Goal: Transaction & Acquisition: Download file/media

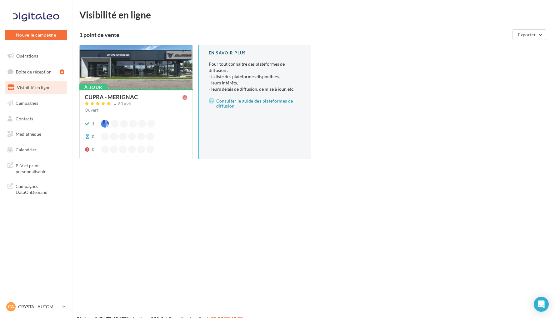
click at [44, 49] on ul "Opérations Boîte de réception 4 Visibilité en ligne Campagnes Contacts Mes cibl…" at bounding box center [35, 103] width 67 height 112
click at [44, 55] on link "Opérations" at bounding box center [36, 55] width 64 height 13
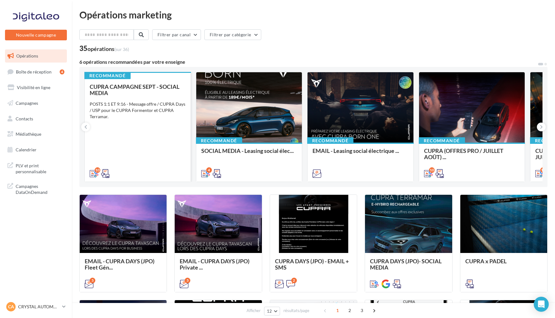
click at [148, 134] on div "CUPRA CAMPAGNE SEPT - SOCIAL MEDIA POSTS 1:1 ET 9:16 - Message offre / CUPRA Da…" at bounding box center [138, 129] width 96 height 92
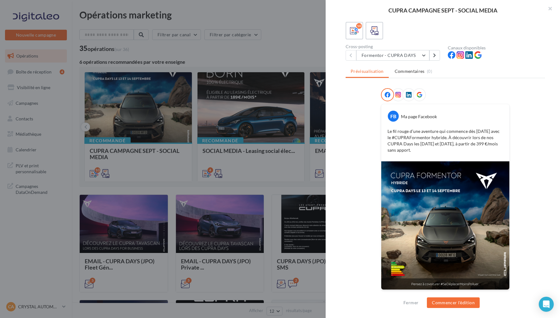
scroll to position [40, 0]
click at [424, 57] on button "Formentor - CUPRA DAYS" at bounding box center [392, 55] width 73 height 11
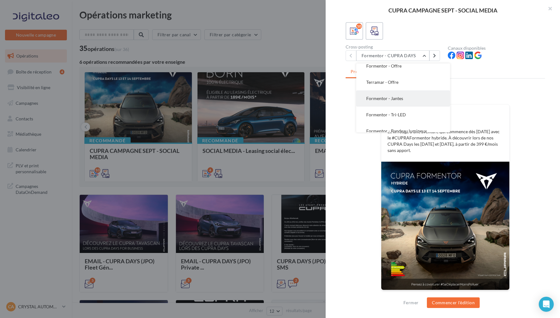
scroll to position [36, 0]
click at [400, 84] on button "Terramar - Offre" at bounding box center [403, 84] width 94 height 16
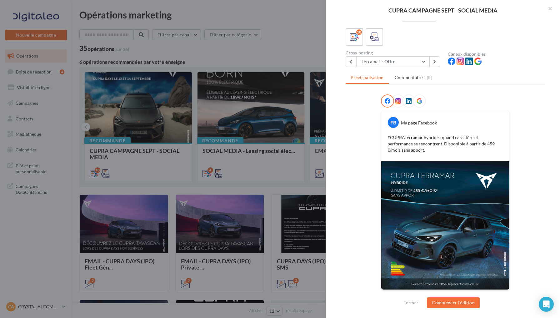
scroll to position [34, 0]
click at [426, 60] on button "Terramar - Offre" at bounding box center [392, 62] width 73 height 11
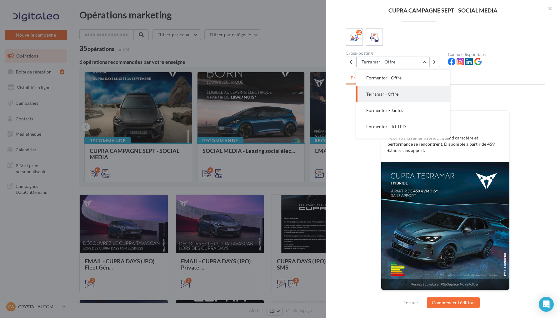
click at [425, 61] on button "Terramar - Offre" at bounding box center [392, 62] width 73 height 11
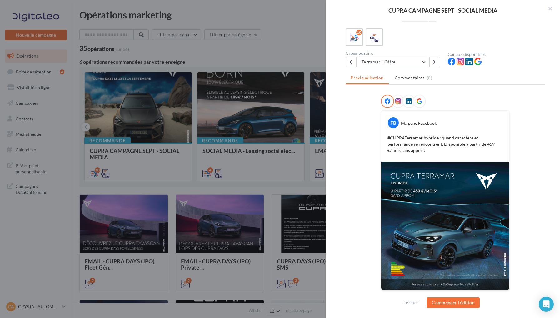
click at [419, 104] on div at bounding box center [419, 101] width 13 height 13
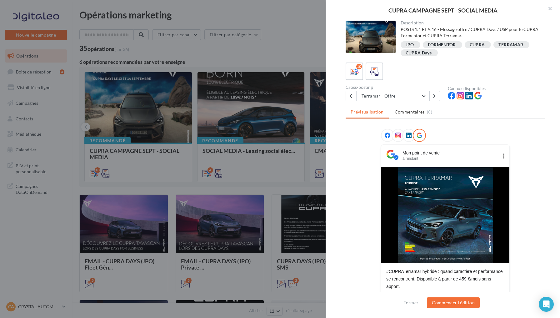
scroll to position [0, 0]
click at [499, 133] on div at bounding box center [445, 137] width 129 height 16
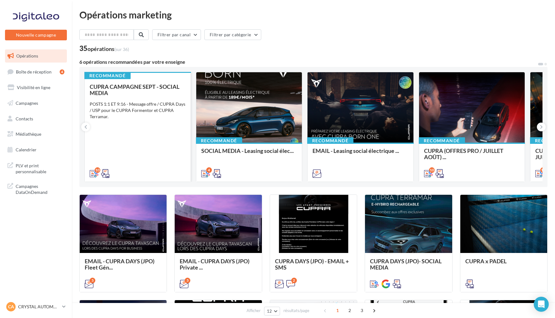
click at [146, 136] on div "CUPRA CAMPAGNE SEPT - SOCIAL MEDIA POSTS 1:1 ET 9:16 - Message offre / CUPRA Da…" at bounding box center [138, 129] width 96 height 92
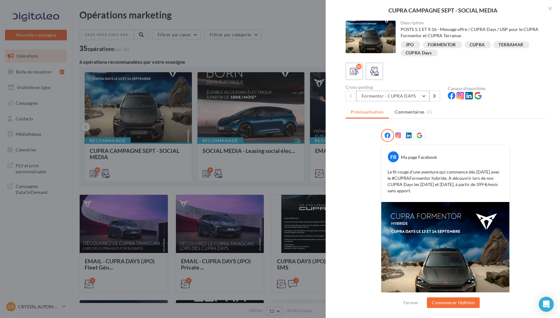
click at [424, 100] on button "Formentor - CUPRA DAYS" at bounding box center [392, 96] width 73 height 11
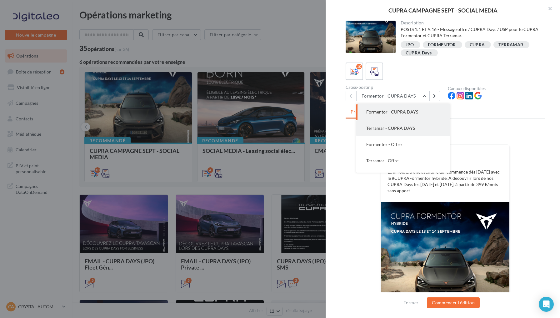
click at [418, 126] on button "Terramar - CUPRA DAYS" at bounding box center [403, 128] width 94 height 16
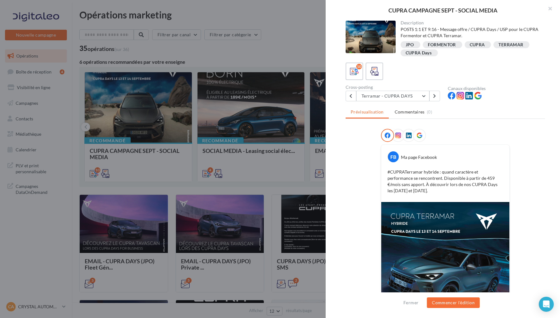
click at [420, 138] on div at bounding box center [419, 135] width 13 height 13
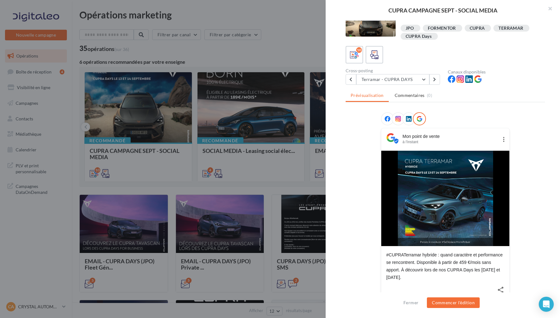
scroll to position [14, 0]
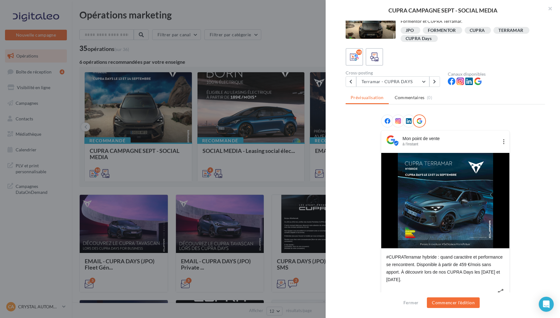
click at [406, 121] on icon at bounding box center [409, 121] width 6 height 6
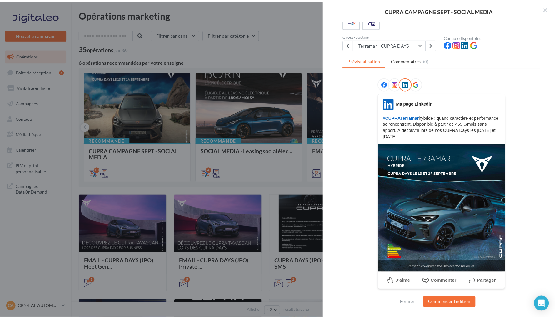
scroll to position [51, 0]
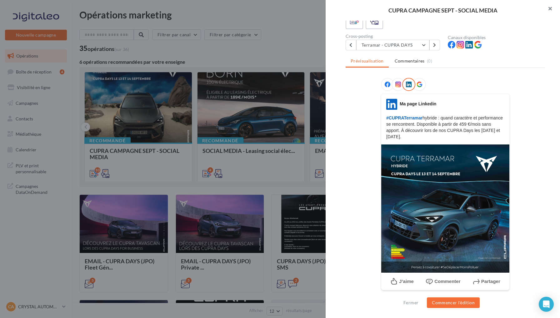
click at [549, 8] on button "button" at bounding box center [547, 9] width 25 height 19
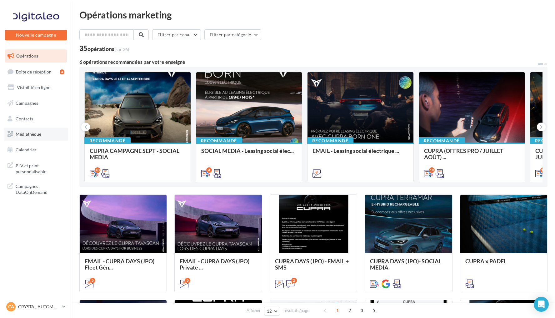
click at [31, 136] on link "Médiathèque" at bounding box center [36, 133] width 64 height 13
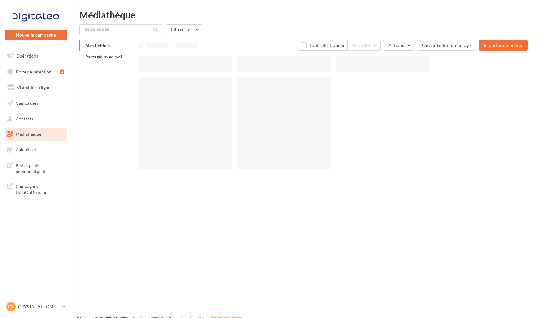
click at [119, 57] on span "Partagés avec moi" at bounding box center [103, 56] width 37 height 5
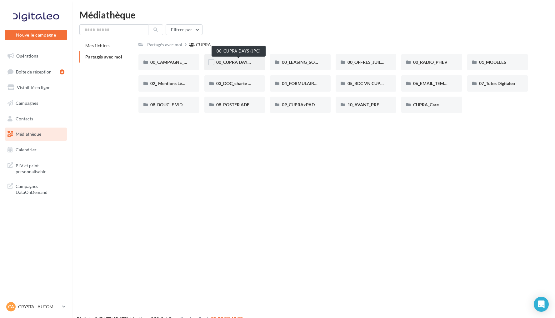
click at [227, 63] on span "00_CUPRA DAYS (JPO)" at bounding box center [238, 61] width 45 height 5
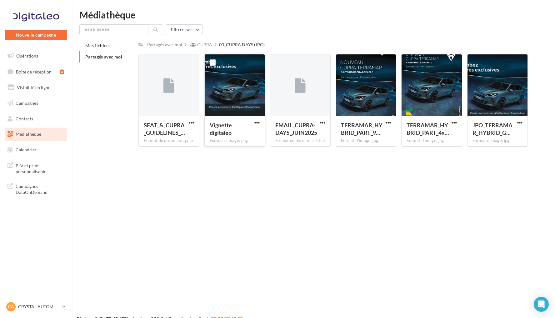
click at [257, 125] on button "button" at bounding box center [257, 123] width 8 height 6
click at [246, 135] on button "Télécharger" at bounding box center [229, 135] width 62 height 16
click at [51, 20] on div at bounding box center [36, 17] width 50 height 16
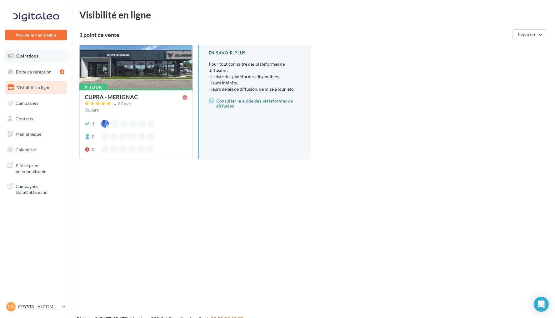
click at [40, 56] on link "Opérations" at bounding box center [36, 55] width 64 height 13
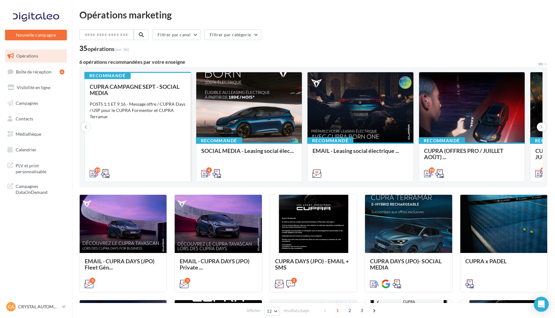
click at [161, 128] on div "CUPRA CAMPAGNE SEPT - SOCIAL MEDIA POSTS 1:1 ET 9:16 - Message offre / CUPRA Da…" at bounding box center [138, 129] width 96 height 92
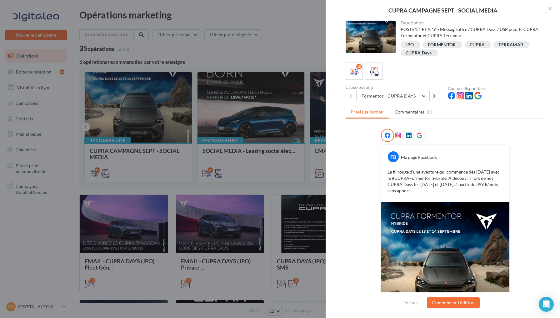
scroll to position [10, 0]
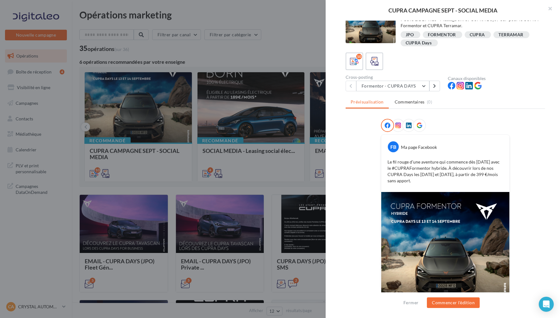
click at [406, 127] on icon at bounding box center [409, 125] width 6 height 6
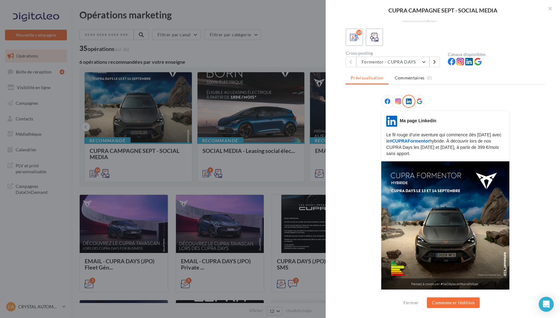
scroll to position [29, 0]
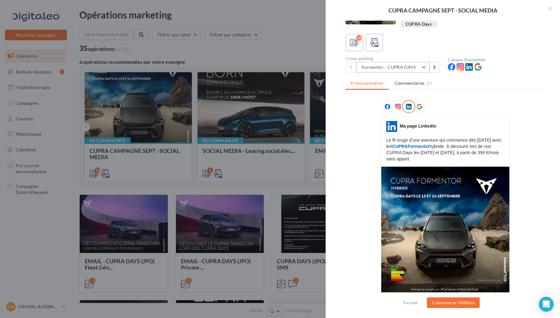
click at [406, 70] on button "Formentor - CUPRA DAYS" at bounding box center [392, 67] width 73 height 11
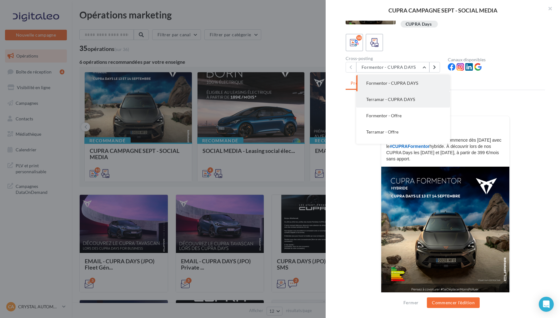
click at [405, 102] on button "Terramar - CUPRA DAYS" at bounding box center [403, 99] width 94 height 16
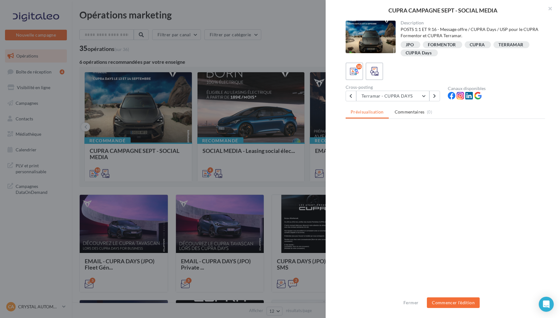
scroll to position [0, 0]
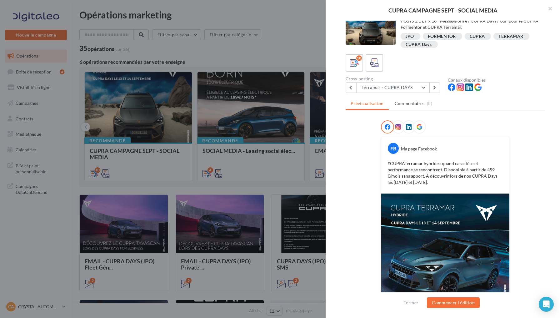
click at [408, 127] on icon at bounding box center [409, 127] width 6 height 6
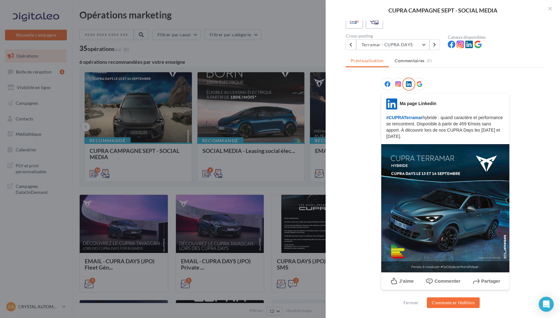
scroll to position [51, 0]
click at [416, 85] on icon at bounding box center [419, 85] width 6 height 6
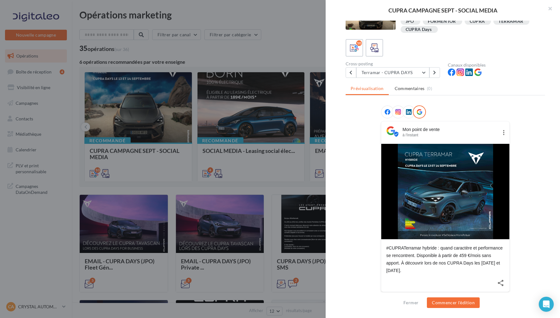
scroll to position [25, 0]
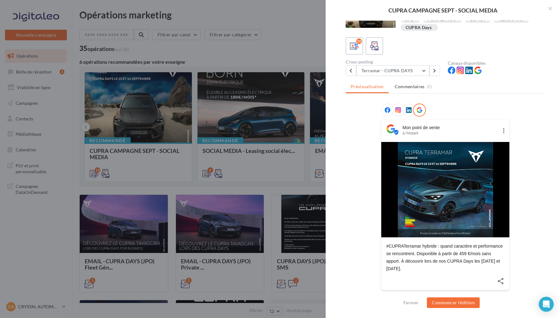
click at [406, 111] on icon at bounding box center [409, 110] width 6 height 6
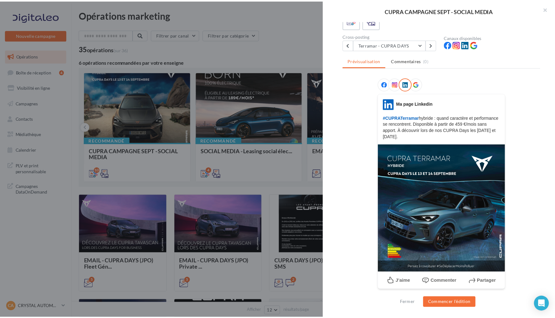
scroll to position [51, 0]
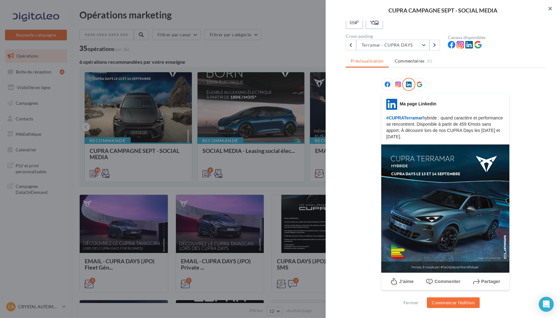
click at [551, 8] on button "button" at bounding box center [547, 9] width 25 height 19
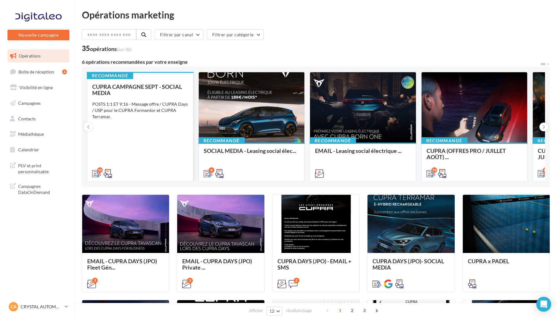
scroll to position [0, 0]
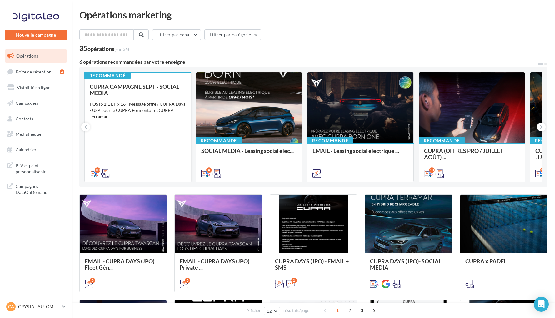
click at [160, 137] on div "CUPRA CAMPAGNE SEPT - SOCIAL MEDIA POSTS 1:1 ET 9:16 - Message offre / CUPRA Da…" at bounding box center [138, 129] width 96 height 92
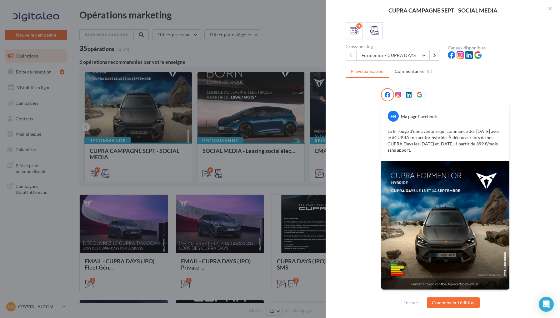
scroll to position [40, 0]
click at [419, 53] on button "Formentor - CUPRA DAYS" at bounding box center [392, 55] width 73 height 11
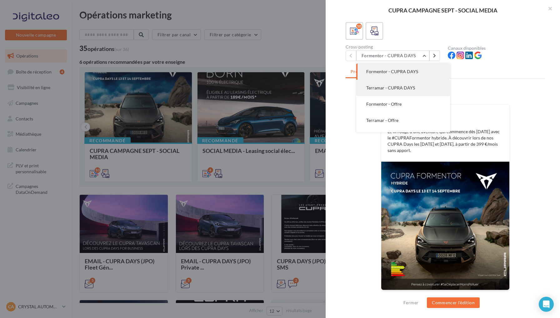
click at [400, 88] on span "Terramar - CUPRA DAYS" at bounding box center [390, 87] width 49 height 5
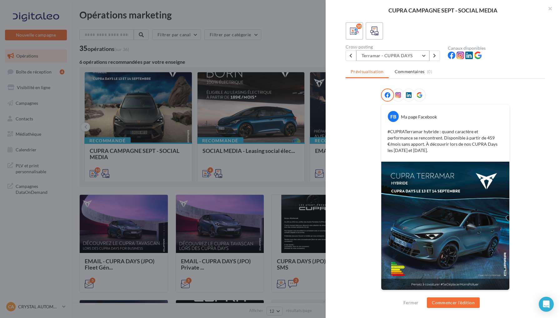
click at [408, 57] on button "Terramar - CUPRA DAYS" at bounding box center [392, 55] width 73 height 11
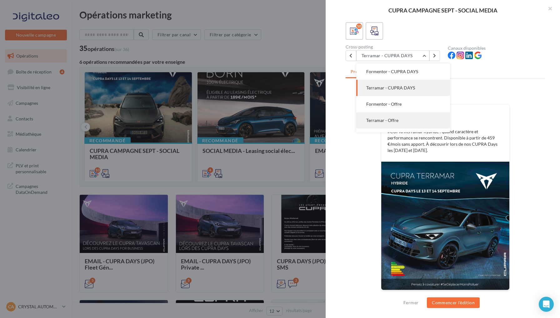
click at [399, 118] on button "Terramar - Offre" at bounding box center [403, 120] width 94 height 16
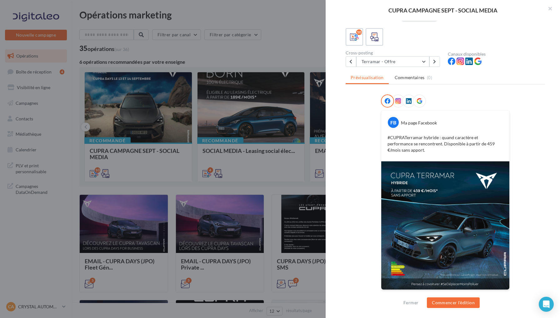
scroll to position [34, 0]
click at [399, 58] on button "Terramar - Offre" at bounding box center [392, 62] width 73 height 11
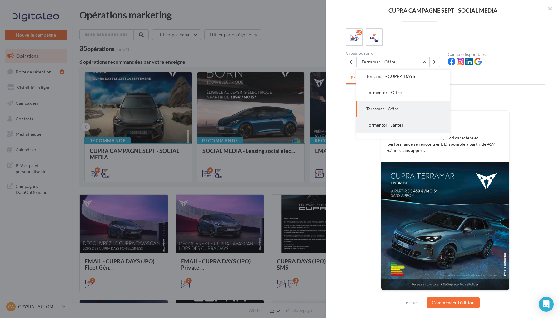
scroll to position [11, 0]
click at [396, 97] on span "Formentor - Offre" at bounding box center [383, 99] width 35 height 5
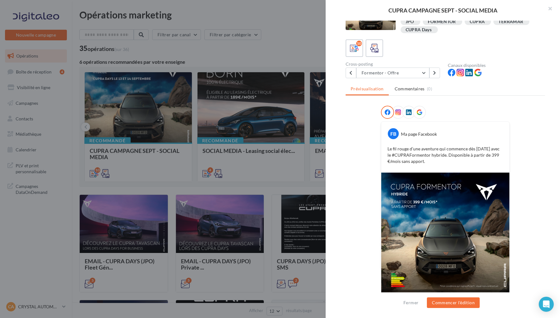
scroll to position [34, 0]
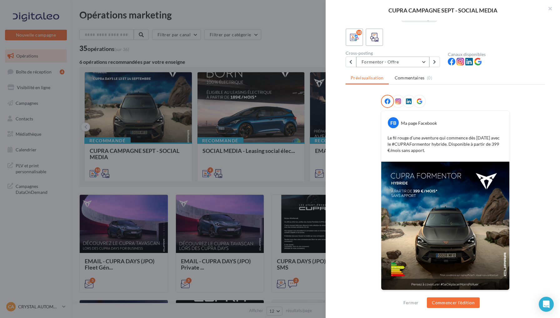
click at [417, 65] on button "Formentor - Offre" at bounding box center [392, 62] width 73 height 11
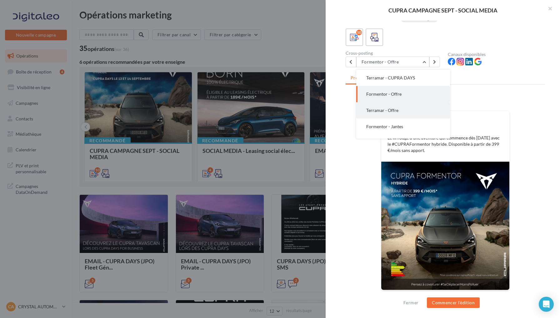
scroll to position [0, 0]
click at [400, 92] on span "Terramar - CUPRA DAYS" at bounding box center [390, 93] width 49 height 5
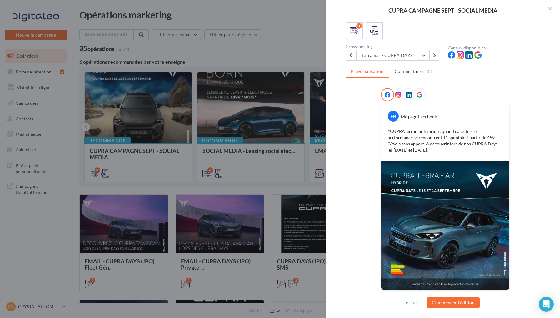
scroll to position [40, 0]
click at [412, 55] on button "Terramar - CUPRA DAYS" at bounding box center [392, 55] width 73 height 11
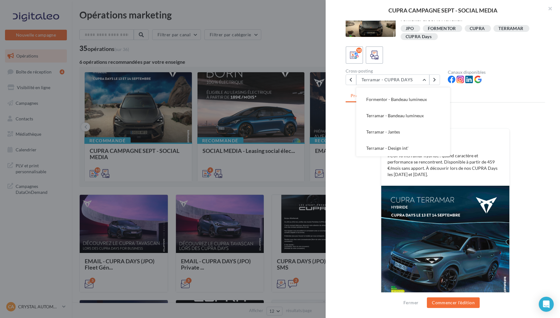
scroll to position [94, 0]
click at [351, 190] on div "FB Ma page Facebook #CUPRATerramar hybride : quand caractère et performance se …" at bounding box center [444, 217] width 199 height 210
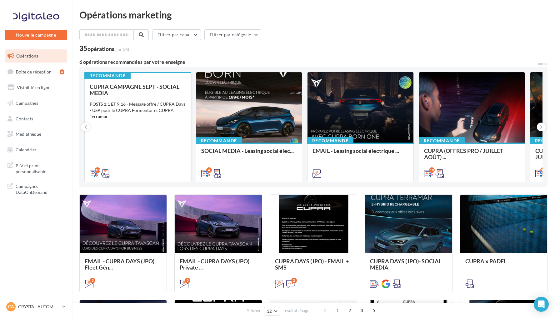
click at [150, 128] on div "CUPRA CAMPAGNE SEPT - SOCIAL MEDIA POSTS 1:1 ET 9:16 - Message offre / CUPRA Da…" at bounding box center [138, 129] width 96 height 92
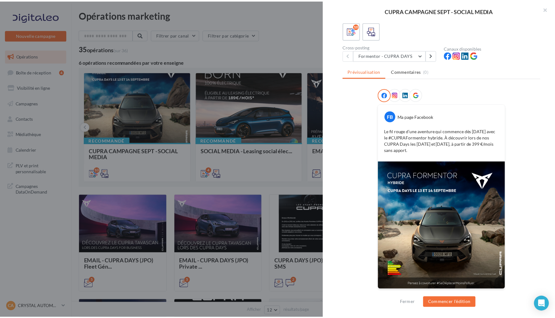
scroll to position [40, 0]
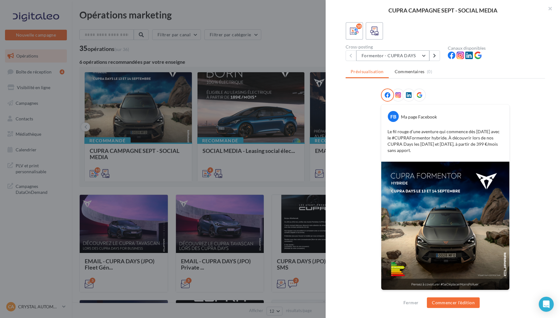
click at [419, 51] on button "Formentor - CUPRA DAYS" at bounding box center [392, 55] width 73 height 11
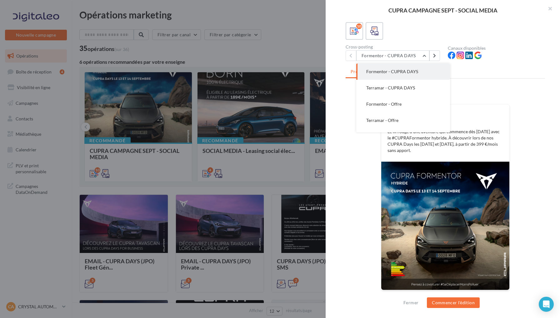
click at [349, 98] on div at bounding box center [444, 96] width 199 height 16
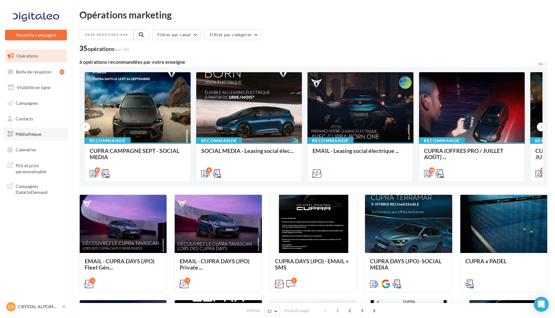
click at [47, 131] on link "Médiathèque" at bounding box center [36, 133] width 64 height 13
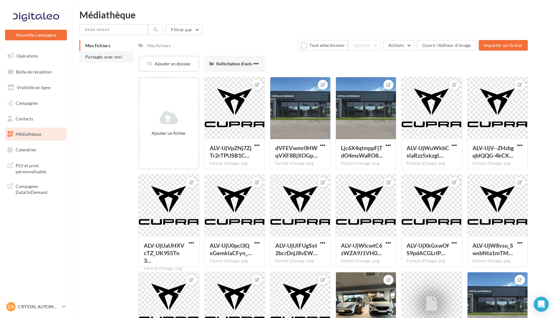
click at [115, 60] on li "Partagés avec moi" at bounding box center [106, 56] width 54 height 11
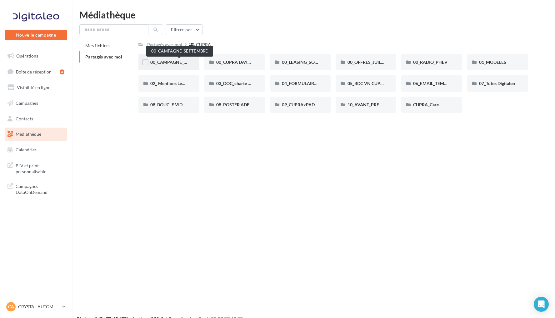
click at [176, 60] on span "00_CAMPAGNE_SEPTEMBRE" at bounding box center [179, 61] width 58 height 5
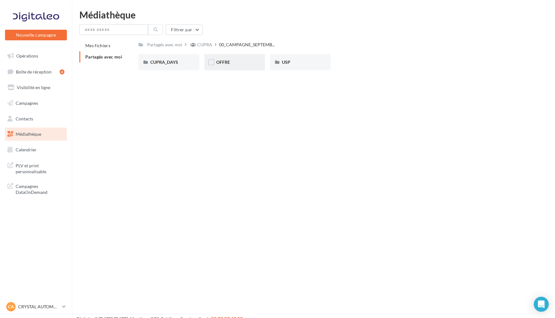
click at [244, 58] on div "OFFRE" at bounding box center [234, 62] width 61 height 16
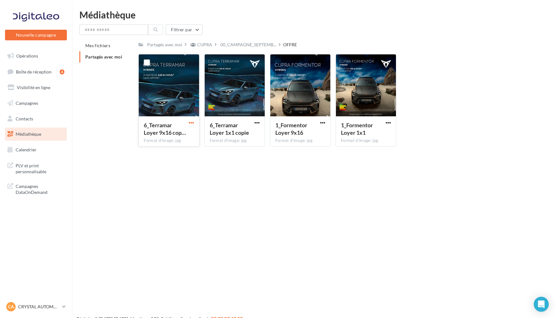
click at [191, 123] on span "button" at bounding box center [191, 122] width 5 height 5
click at [179, 138] on button "Télécharger" at bounding box center [164, 135] width 62 height 16
click at [257, 122] on span "button" at bounding box center [256, 122] width 5 height 5
click at [247, 135] on button "Télécharger" at bounding box center [229, 135] width 62 height 16
click at [239, 44] on span "00_CAMPAGNE_SEPTEMB..." at bounding box center [248, 45] width 56 height 6
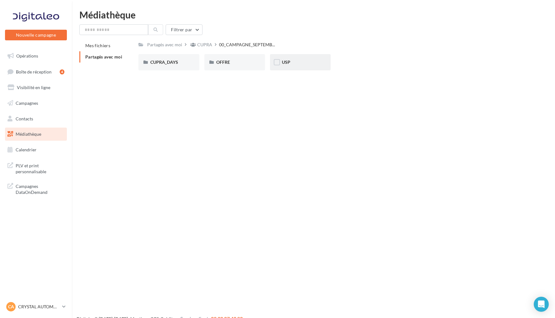
click at [314, 62] on div "USP" at bounding box center [300, 62] width 37 height 6
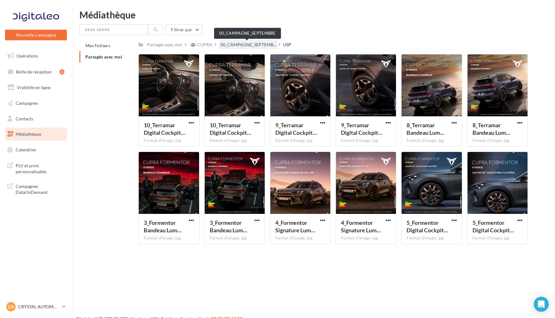
click at [244, 48] on span "00_CAMPAGNE_SEPTEMB..." at bounding box center [248, 45] width 56 height 6
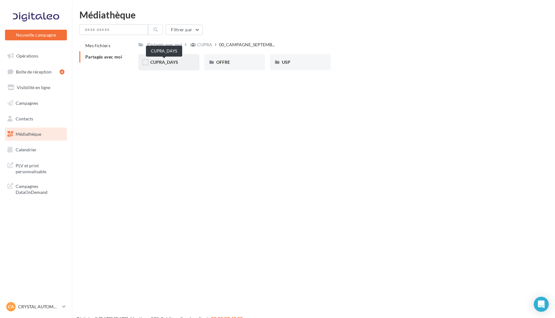
click at [168, 62] on span "CUPRA_DAYS" at bounding box center [164, 61] width 28 height 5
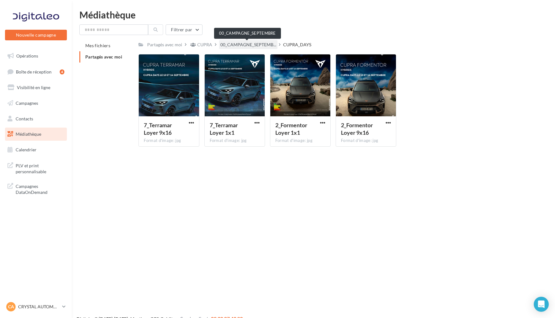
click at [252, 45] on span "00_CAMPAGNE_SEPTEMB..." at bounding box center [248, 45] width 56 height 6
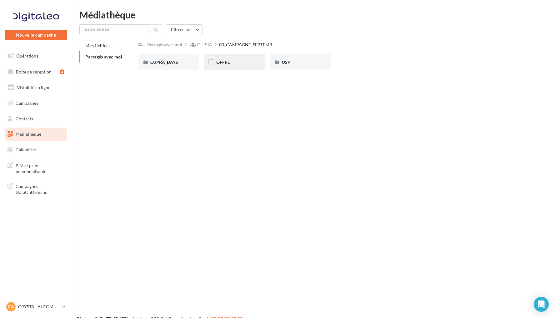
click at [247, 63] on div "OFFRE" at bounding box center [234, 62] width 37 height 6
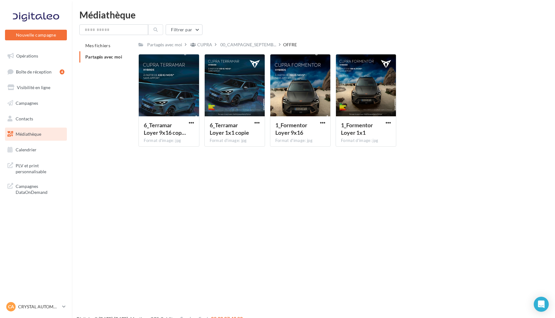
click at [254, 40] on div "Filtrer par Mes fichiers Partagés avec moi Partagés avec moi CUPRA 00_CAMPAGNE_…" at bounding box center [313, 87] width 468 height 127
click at [256, 47] on span "00_CAMPAGNE_SEPTEMB..." at bounding box center [248, 45] width 56 height 6
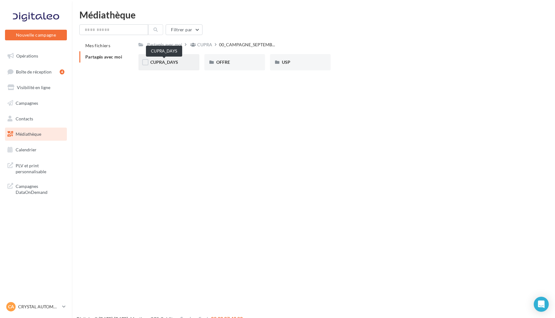
click at [169, 64] on span "CUPRA_DAYS" at bounding box center [164, 61] width 28 height 5
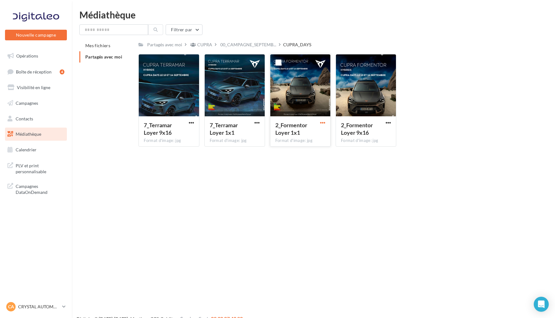
click at [323, 124] on span "button" at bounding box center [322, 122] width 5 height 5
click at [314, 134] on button "Télécharger" at bounding box center [295, 135] width 62 height 16
click at [250, 47] on span "00_CAMPAGNE_SEPTEMB..." at bounding box center [248, 45] width 56 height 6
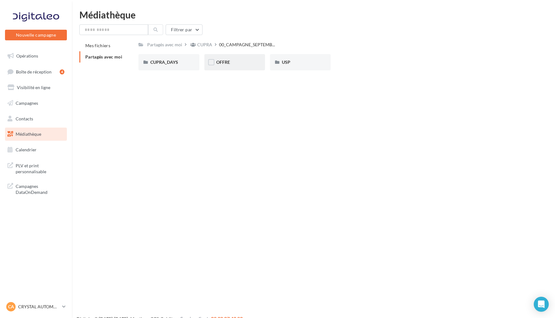
click at [232, 66] on div "OFFRE" at bounding box center [234, 62] width 61 height 16
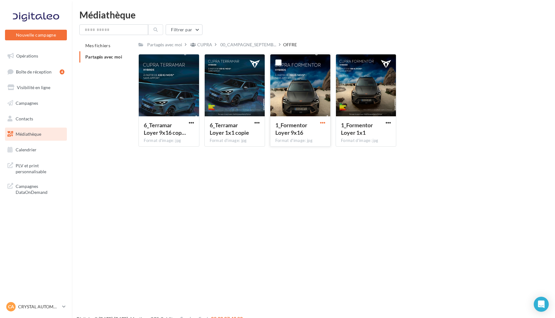
click at [323, 123] on span "button" at bounding box center [322, 122] width 5 height 5
click at [303, 135] on button "Télécharger" at bounding box center [295, 135] width 62 height 16
click at [386, 123] on span "button" at bounding box center [387, 122] width 5 height 5
click at [373, 134] on button "Télécharger" at bounding box center [361, 135] width 62 height 16
click at [45, 55] on link "Opérations" at bounding box center [36, 55] width 64 height 13
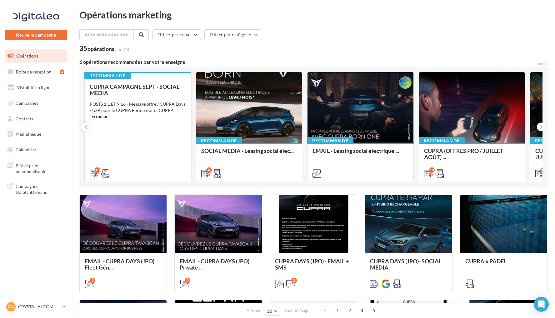
click at [145, 121] on div "CUPRA CAMPAGNE SEPT - SOCIAL MEDIA POSTS 1:1 ET 9:16 - Message offre / CUPRA Da…" at bounding box center [138, 129] width 96 height 92
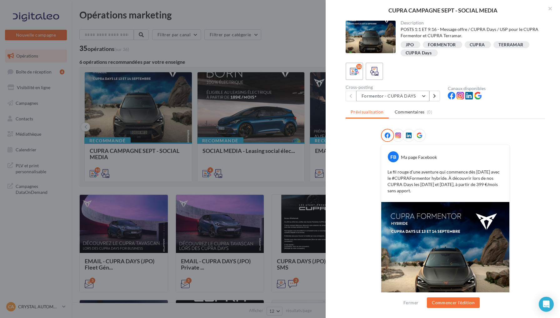
click at [422, 95] on button "Formentor - CUPRA DAYS" at bounding box center [392, 96] width 73 height 11
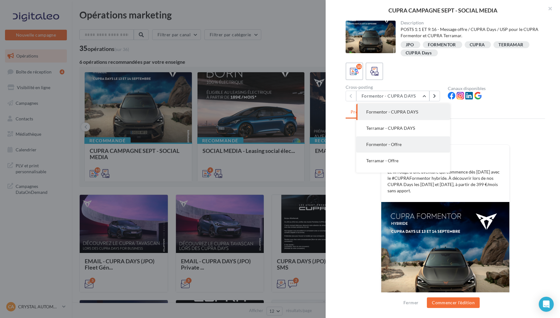
scroll to position [13, 0]
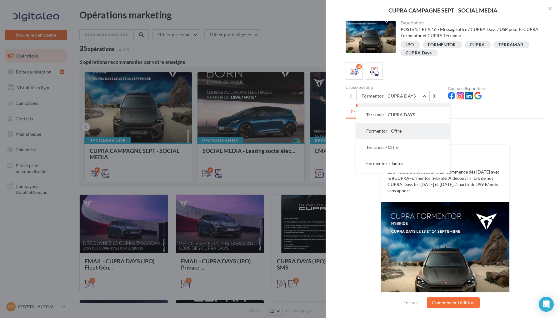
click at [398, 136] on button "Formentor - Offre" at bounding box center [403, 131] width 94 height 16
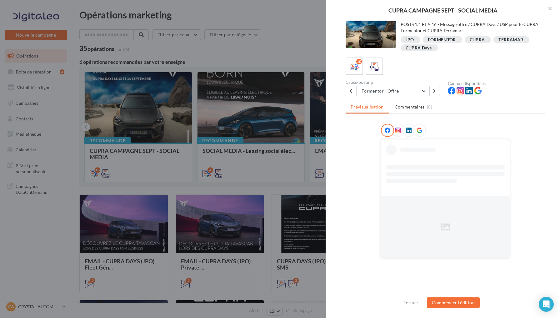
scroll to position [5, 0]
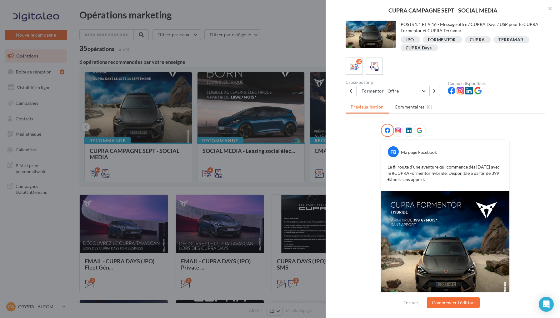
click at [406, 130] on icon at bounding box center [409, 130] width 6 height 6
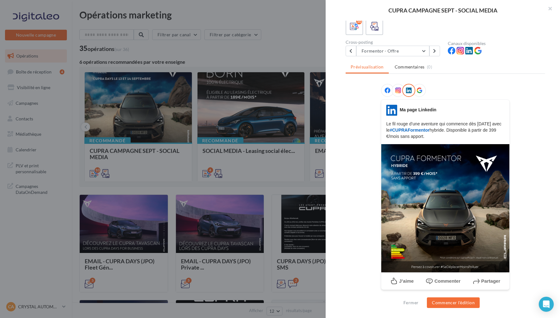
scroll to position [45, 0]
click at [421, 88] on div at bounding box center [419, 90] width 13 height 13
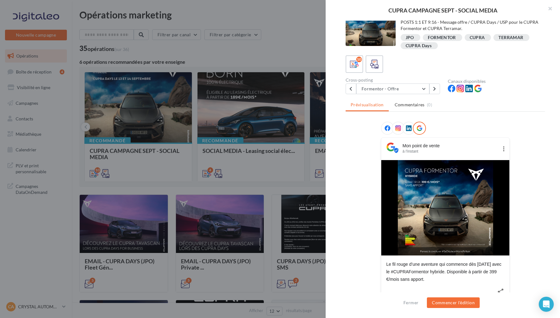
click at [407, 128] on icon at bounding box center [409, 128] width 6 height 6
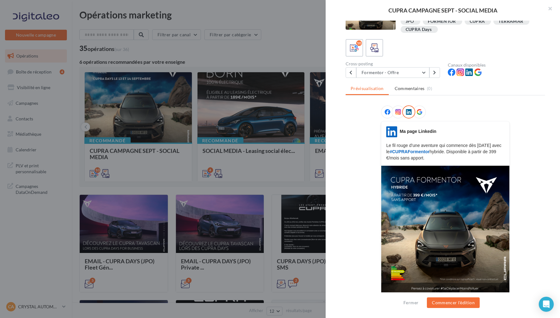
scroll to position [39, 0]
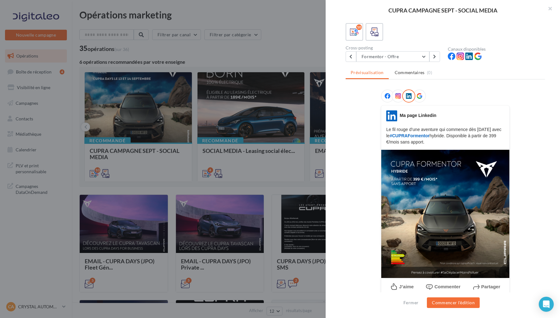
click at [396, 95] on icon at bounding box center [398, 96] width 6 height 6
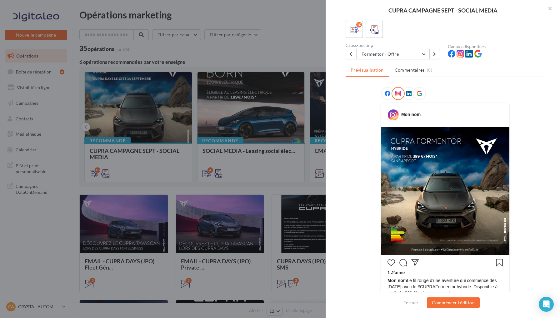
scroll to position [46, 0]
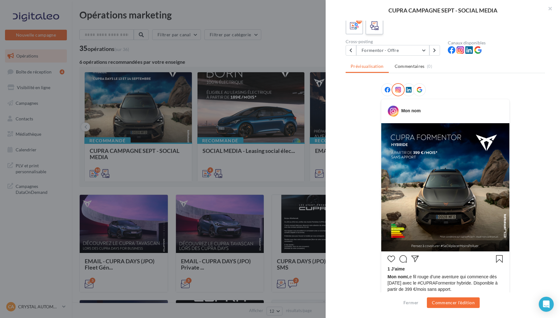
click at [376, 27] on icon at bounding box center [374, 25] width 9 height 9
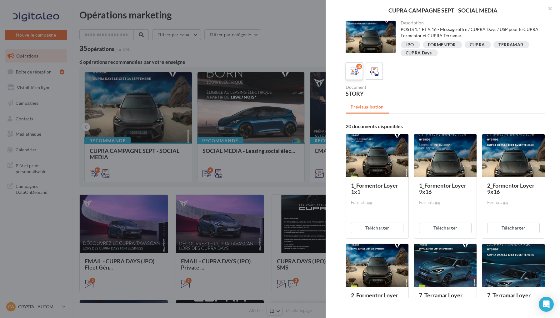
scroll to position [0, 0]
click at [352, 72] on icon at bounding box center [354, 71] width 9 height 9
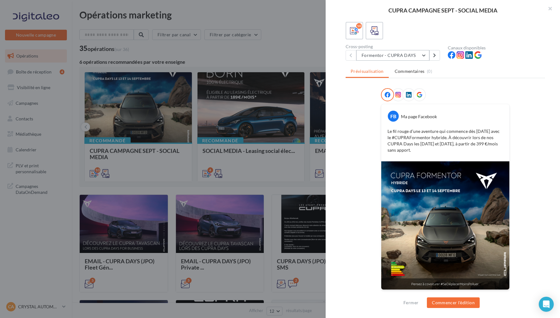
scroll to position [40, 0]
click at [414, 58] on button "Formentor - CUPRA DAYS" at bounding box center [392, 55] width 73 height 11
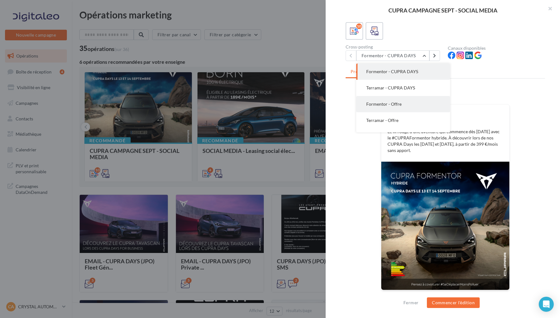
click at [410, 109] on button "Formentor - Offre" at bounding box center [403, 104] width 94 height 16
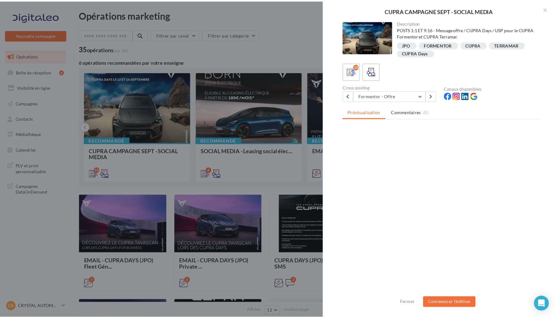
scroll to position [0, 0]
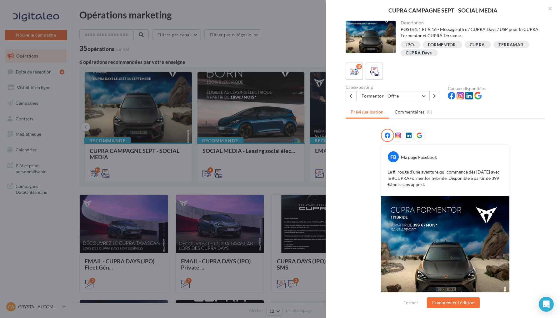
click at [417, 136] on icon at bounding box center [419, 135] width 6 height 6
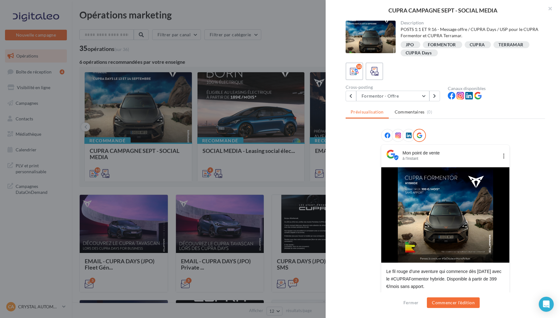
click at [218, 93] on div at bounding box center [280, 159] width 560 height 318
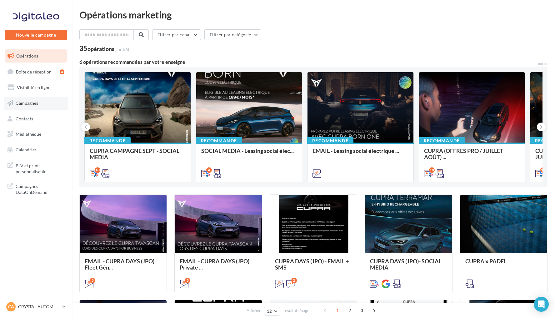
click at [38, 105] on link "Campagnes" at bounding box center [36, 103] width 64 height 13
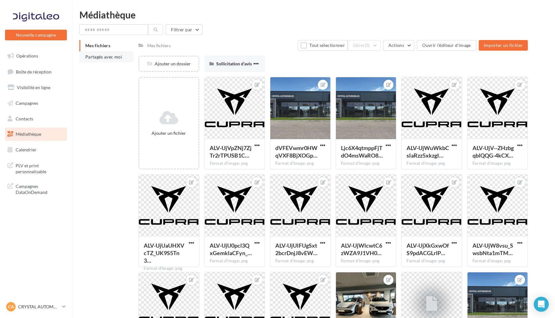
click at [108, 56] on span "Partagés avec moi" at bounding box center [103, 56] width 37 height 5
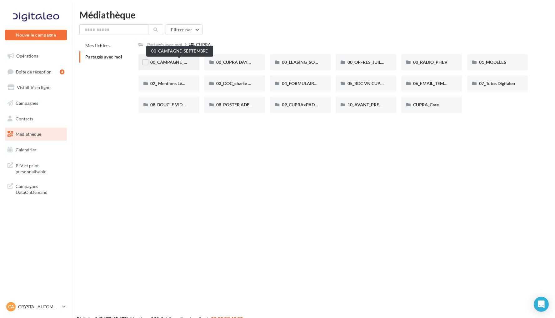
click at [179, 63] on span "00_CAMPAGNE_SEPTEMBRE" at bounding box center [179, 61] width 58 height 5
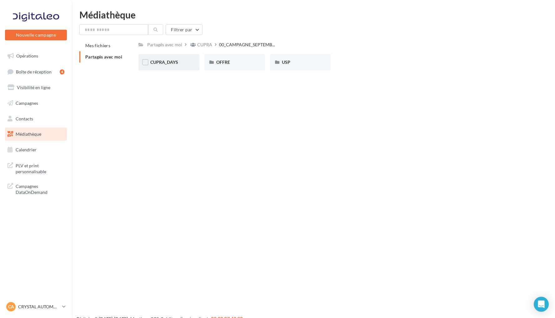
click at [181, 64] on div "CUPRA_DAYS" at bounding box center [168, 62] width 37 height 6
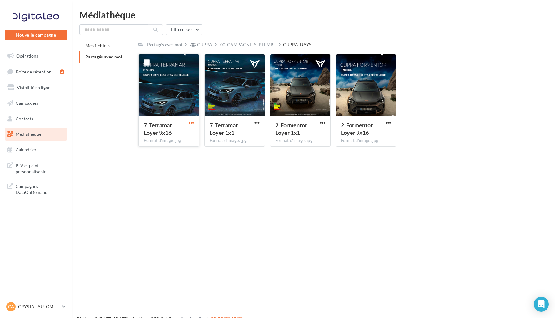
click at [191, 125] on span "button" at bounding box center [191, 122] width 5 height 5
click at [178, 134] on button "Télécharger" at bounding box center [164, 135] width 62 height 16
